Goal: Information Seeking & Learning: Learn about a topic

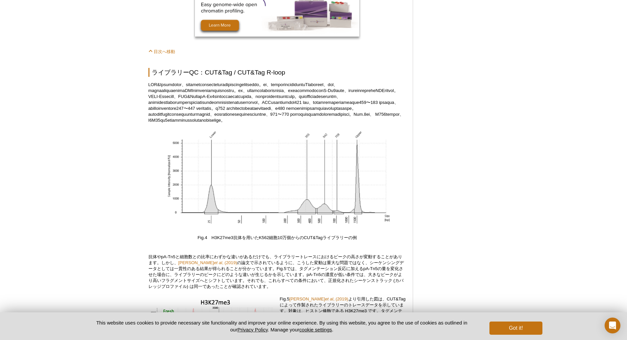
scroll to position [1779, 0]
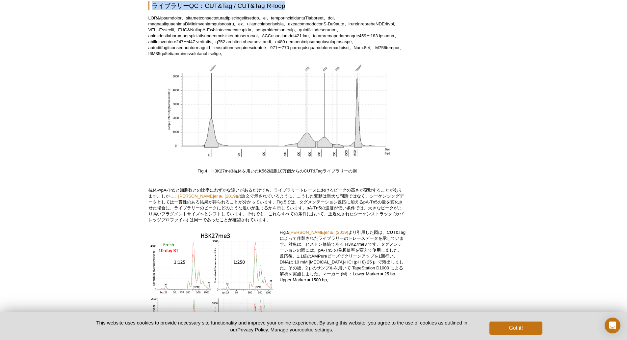
drag, startPoint x: 290, startPoint y: 113, endPoint x: 78, endPoint y: 110, distance: 211.8
click at [78, 110] on div "Active Motif Logo Enabling Epigenetics Research 0 Search Skip to content Active…" at bounding box center [313, 16] width 627 height 3591
drag, startPoint x: 153, startPoint y: 111, endPoint x: 347, endPoint y: 109, distance: 193.4
click at [347, 10] on h2 "ライブラリーQC：CUT&Tag / CUT&Tag R-loop" at bounding box center [278, 5] width 258 height 9
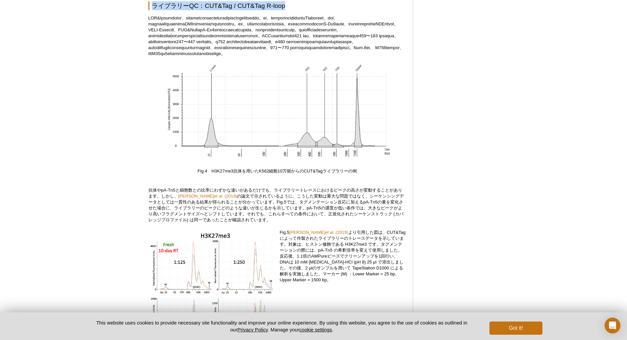
click at [347, 10] on h2 "ライブラリーQC：CUT&Tag / CUT&Tag R-loop" at bounding box center [278, 5] width 258 height 9
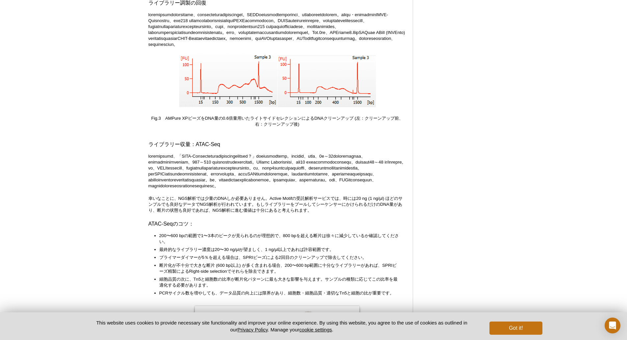
scroll to position [1383, 0]
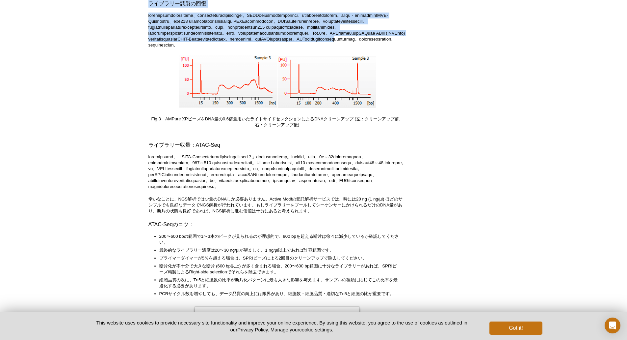
drag, startPoint x: 412, startPoint y: 128, endPoint x: 86, endPoint y: 63, distance: 332.9
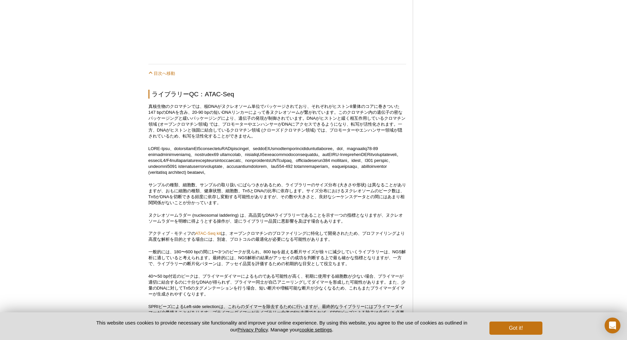
scroll to position [593, 0]
click at [518, 327] on button "Got it!" at bounding box center [516, 327] width 53 height 13
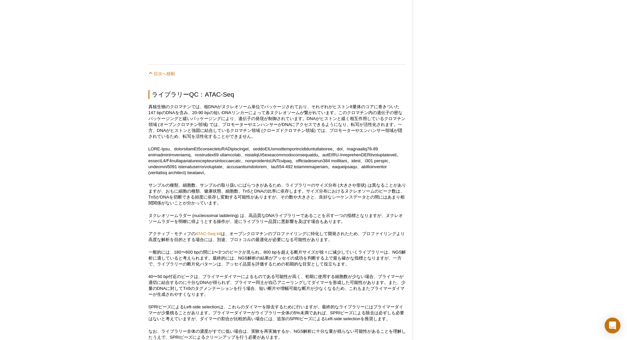
click at [343, 176] on p at bounding box center [278, 161] width 258 height 30
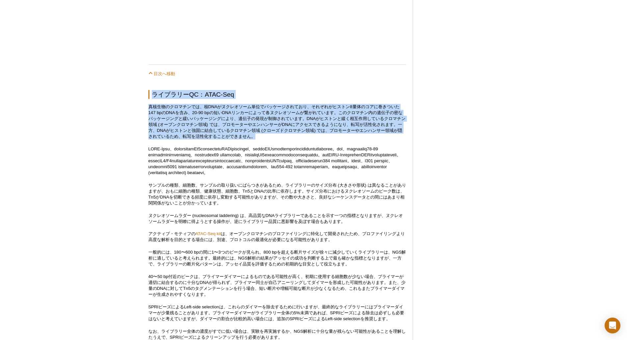
drag, startPoint x: 320, startPoint y: 159, endPoint x: 133, endPoint y: 116, distance: 191.5
drag, startPoint x: 133, startPoint y: 116, endPoint x: 283, endPoint y: 161, distance: 157.0
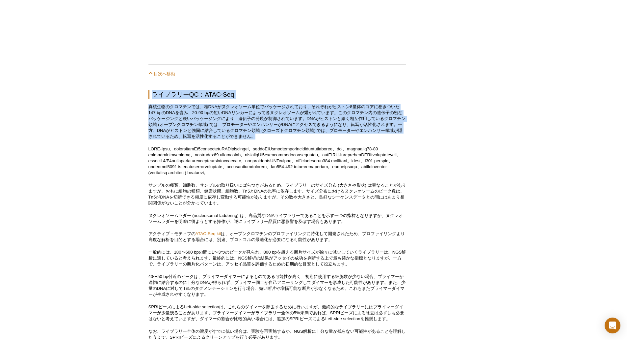
click at [283, 139] on p "真核生物のクロマチンでは、核DNAがヌクレオソーム単位でパッケージされており、それぞれがヒストン8量体のコアに巻きついた147 bpのDNAを含み、20-90…" at bounding box center [278, 122] width 258 height 36
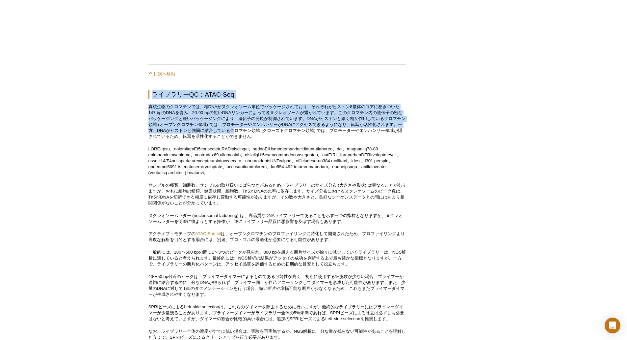
drag, startPoint x: 138, startPoint y: 113, endPoint x: 240, endPoint y: 153, distance: 109.5
click at [240, 139] on p "真核生物のクロマチンでは、核DNAがヌクレオソーム単位でパッケージされており、それぞれがヒストン8量体のコアに巻きついた147 bpのDNAを含み、20-90…" at bounding box center [278, 122] width 258 height 36
